Goal: Transaction & Acquisition: Register for event/course

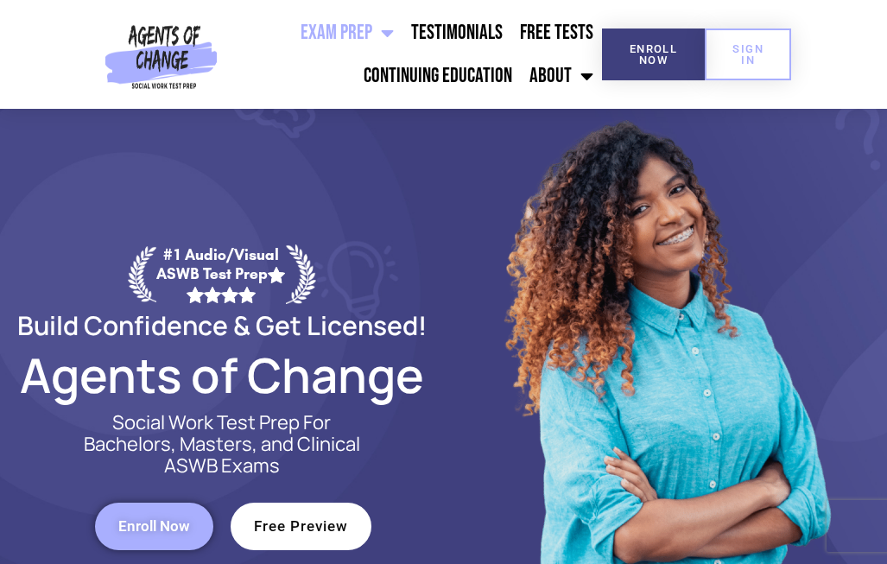
scroll to position [38, 0]
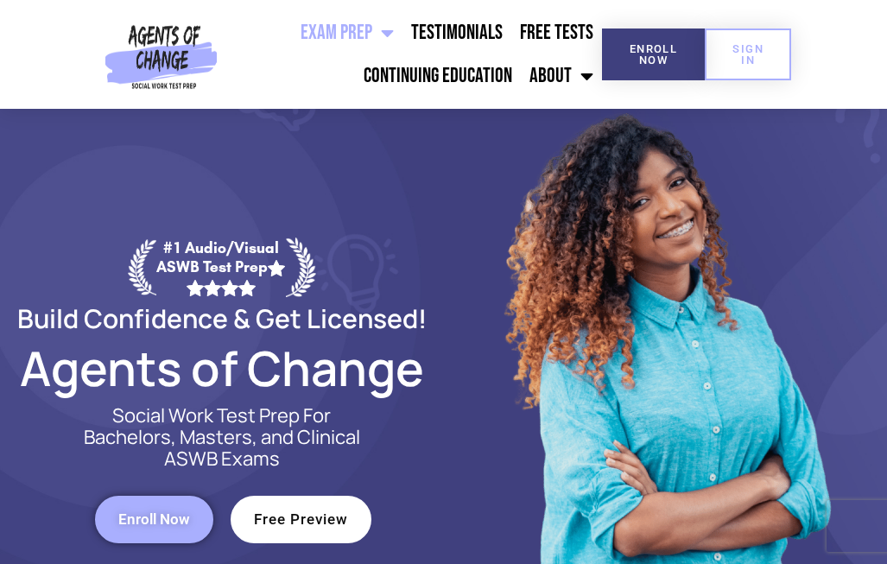
click at [158, 516] on span "Enroll Now" at bounding box center [154, 519] width 72 height 15
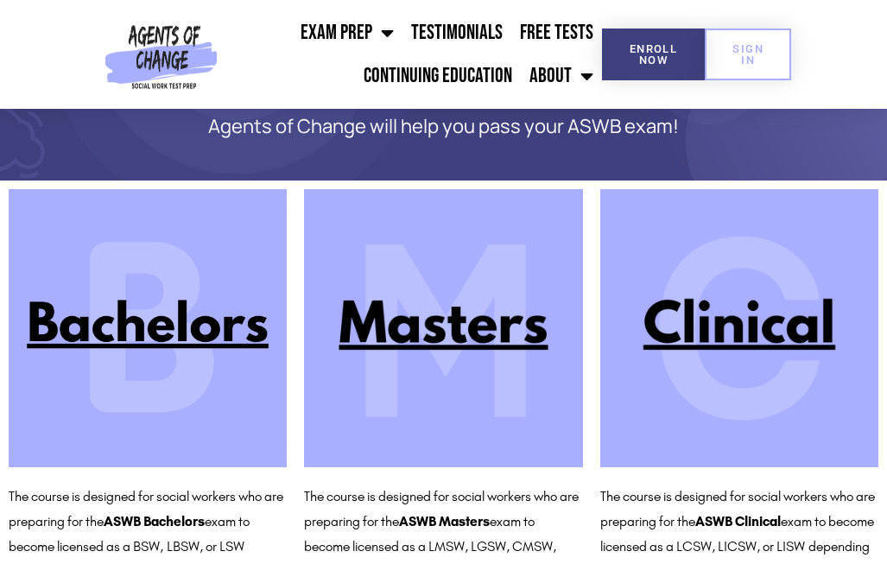
scroll to position [190, 0]
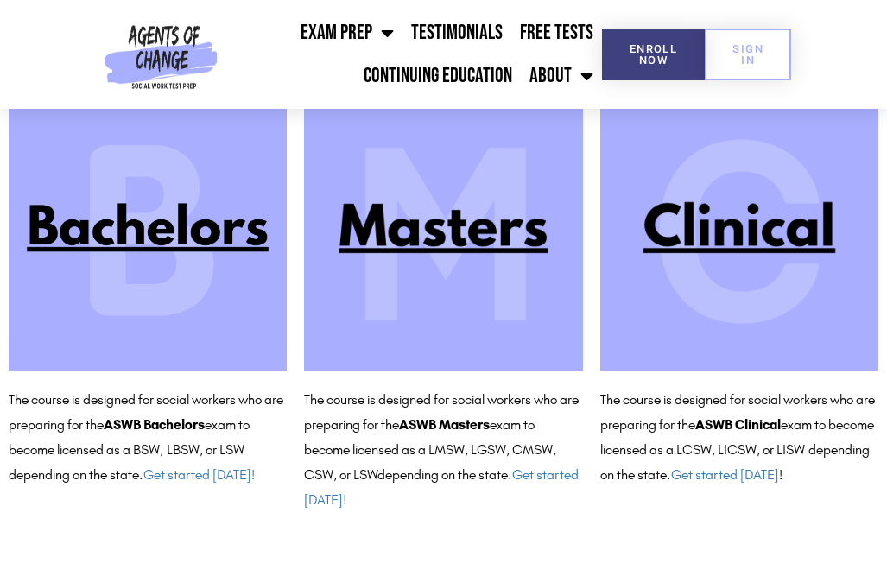
click at [420, 269] on img at bounding box center [443, 231] width 278 height 278
